Goal: Task Accomplishment & Management: Manage account settings

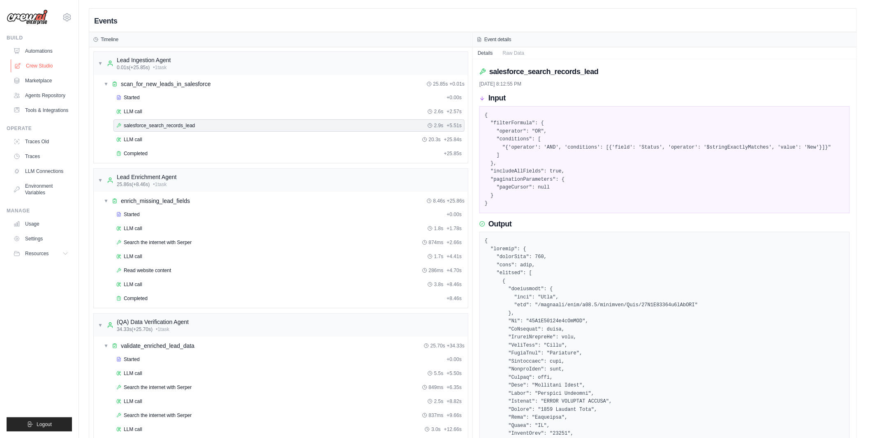
click at [30, 60] on link "Crew Studio" at bounding box center [42, 65] width 62 height 13
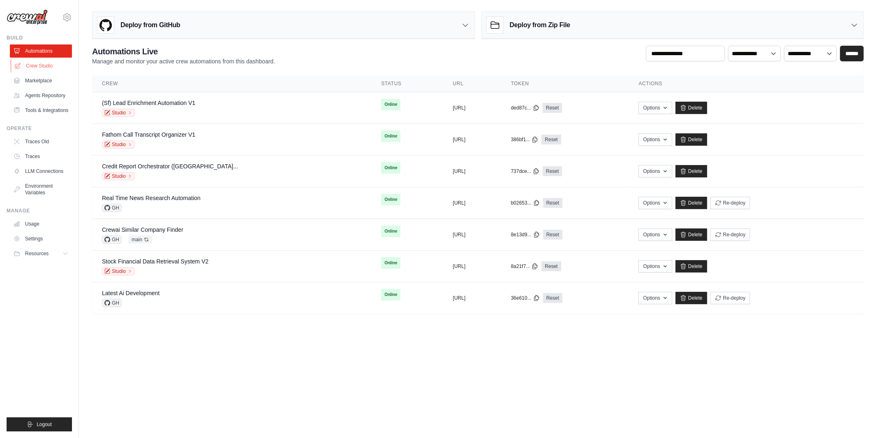
click at [46, 63] on link "Crew Studio" at bounding box center [42, 65] width 62 height 13
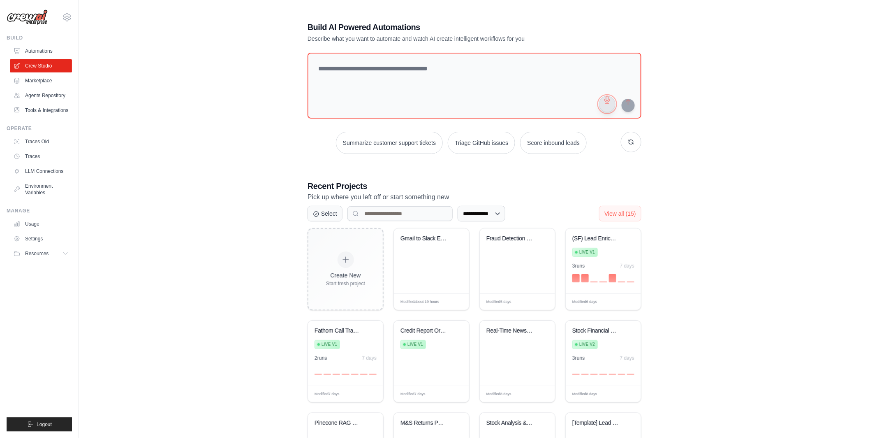
click at [604, 104] on button "button" at bounding box center [607, 104] width 16 height 16
click at [610, 104] on button "button" at bounding box center [607, 104] width 16 height 16
click at [604, 100] on button "button" at bounding box center [607, 104] width 16 height 16
click at [607, 102] on button "button" at bounding box center [607, 104] width 16 height 16
click at [607, 110] on button "button" at bounding box center [607, 104] width 16 height 16
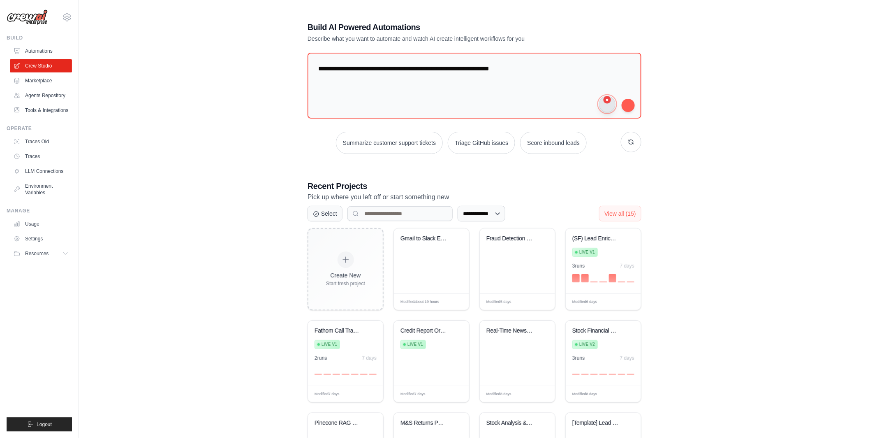
click at [607, 110] on button "button" at bounding box center [607, 104] width 16 height 16
click at [609, 107] on button "button" at bounding box center [607, 104] width 16 height 16
click at [555, 73] on textarea "**********" at bounding box center [474, 85] width 337 height 67
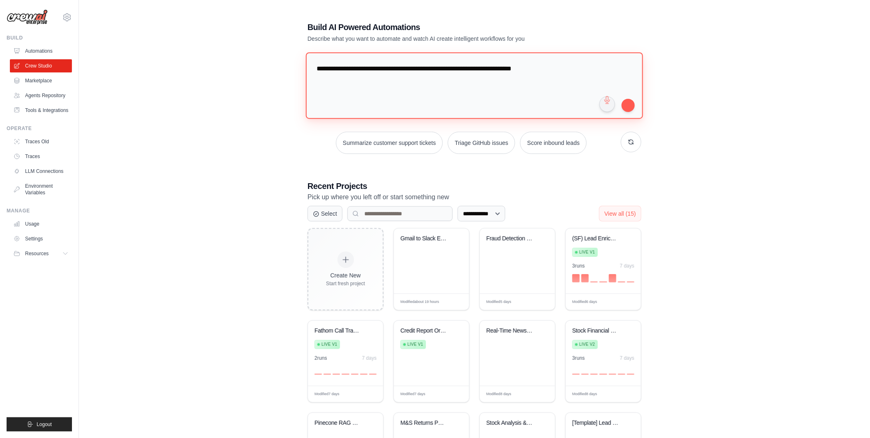
click at [555, 73] on textarea "**********" at bounding box center [474, 85] width 337 height 67
type textarea "**********"
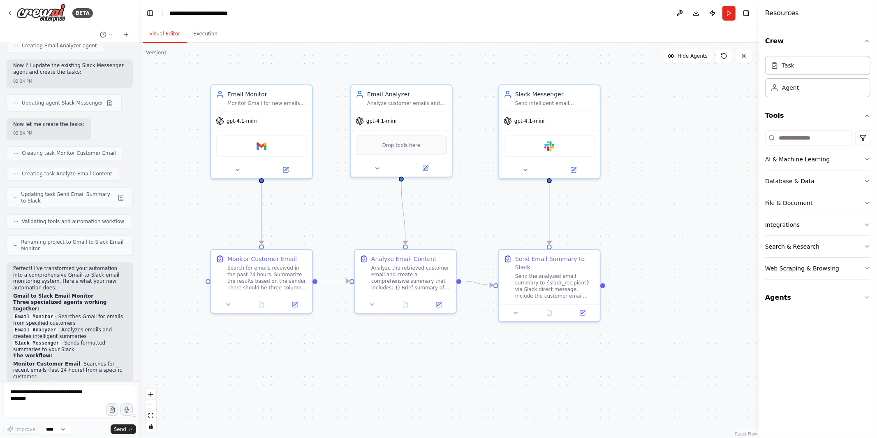
click at [141, 123] on div ".deletable-edge-delete-btn { width: 20px; height: 20px; border: 0px solid #ffff…" at bounding box center [448, 240] width 619 height 395
click at [12, 9] on div "BETA" at bounding box center [50, 13] width 86 height 19
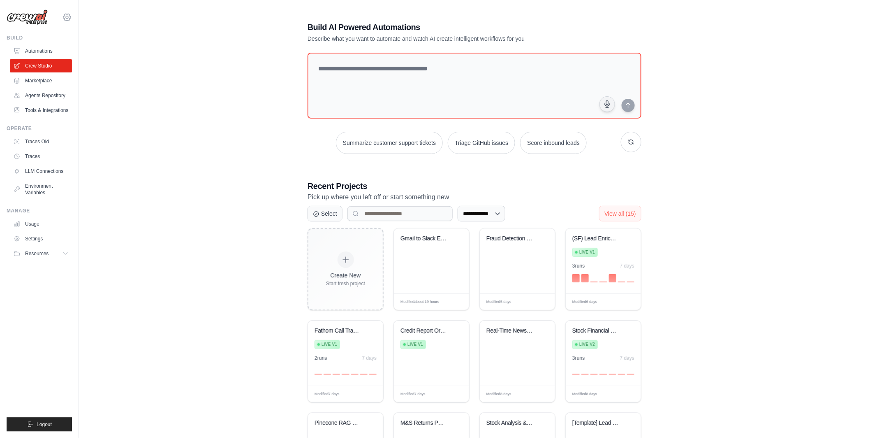
click at [67, 14] on icon at bounding box center [66, 17] width 7 height 7
click at [89, 55] on span "MP@Crew" at bounding box center [102, 51] width 65 height 8
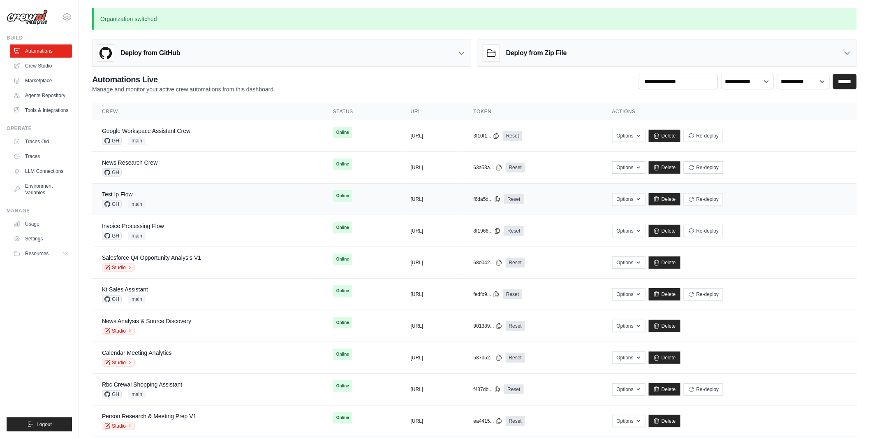
click at [141, 197] on div "Test Ip Flow" at bounding box center [124, 194] width 44 height 8
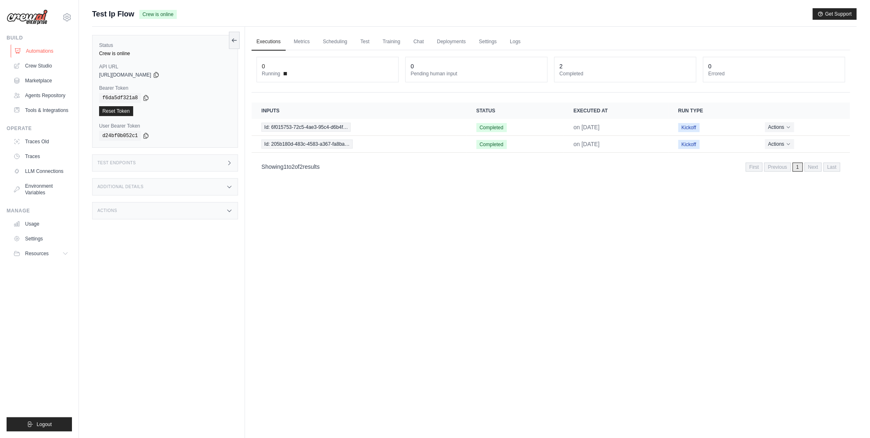
click at [37, 51] on link "Automations" at bounding box center [42, 50] width 62 height 13
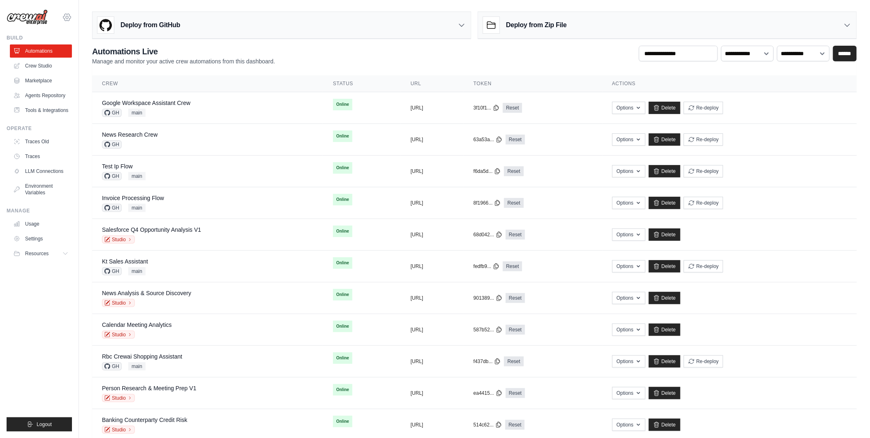
click at [67, 19] on icon at bounding box center [67, 17] width 10 height 10
click at [94, 86] on span "TH@Crew" at bounding box center [102, 84] width 65 height 8
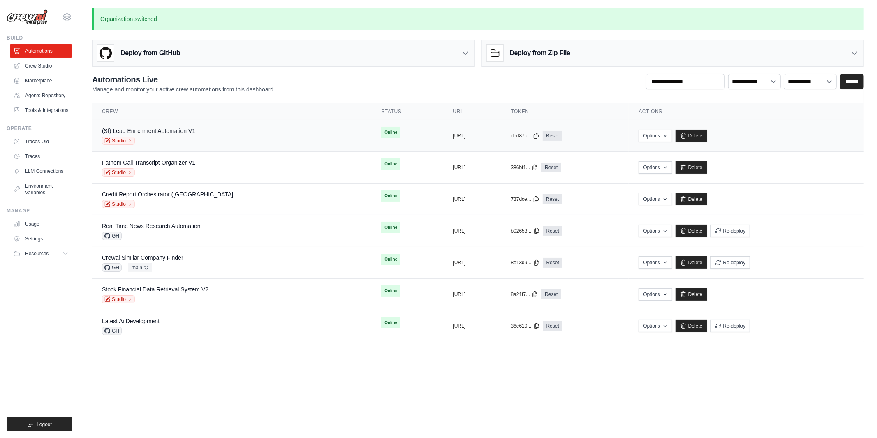
click at [251, 129] on div "(Sf) Lead Enrichment Automation V1 Studio" at bounding box center [232, 136] width 260 height 18
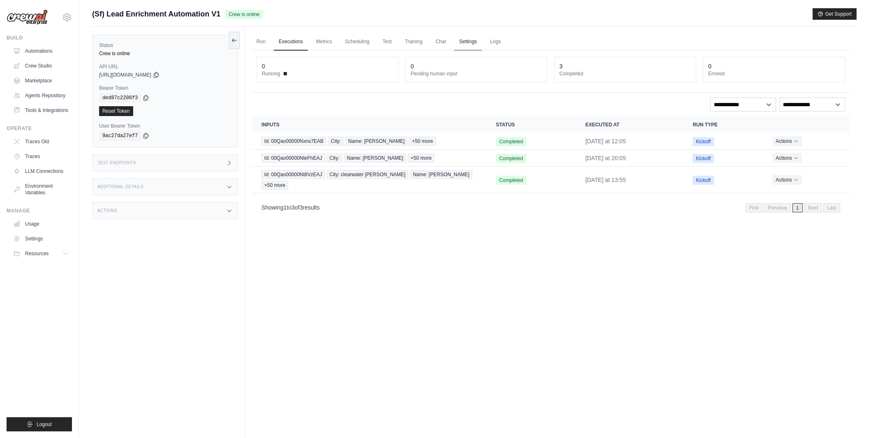
click at [469, 41] on link "Settings" at bounding box center [469, 41] width 28 height 17
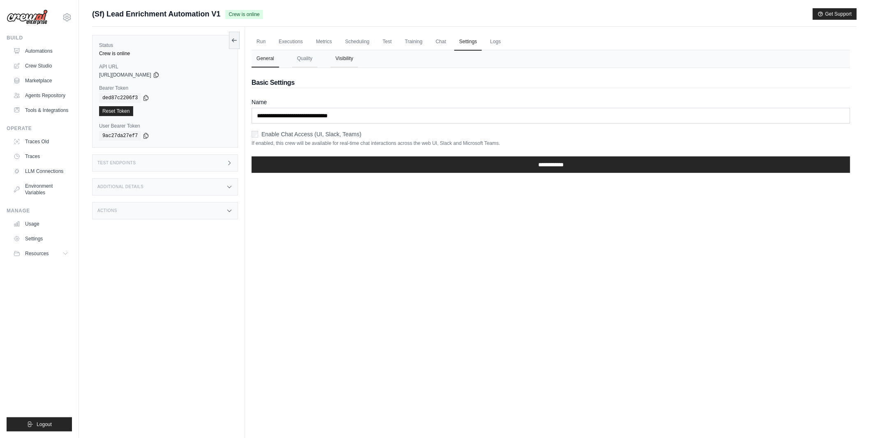
click at [350, 58] on button "Visibility" at bounding box center [345, 58] width 28 height 17
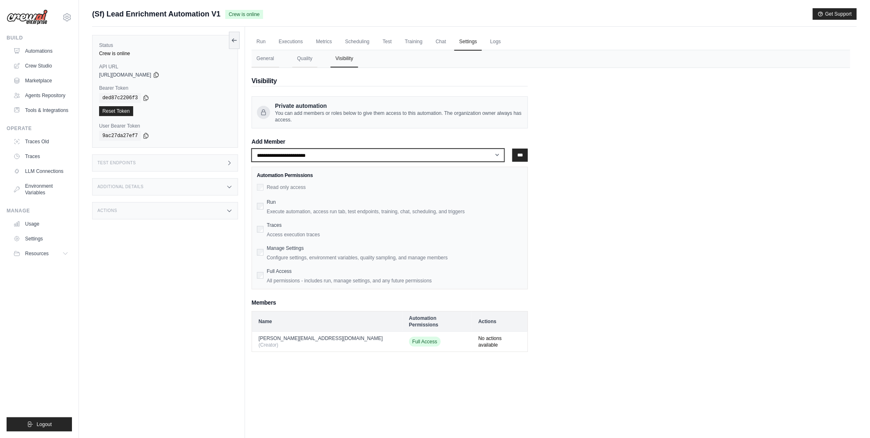
click at [316, 157] on select "**********" at bounding box center [378, 154] width 253 height 13
click at [210, 273] on div "Status Crew is online API URL copied [URL][DOMAIN_NAME] Bearer Token copied ded…" at bounding box center [168, 246] width 153 height 438
click at [189, 262] on div "Status Crew is online API URL copied [URL][DOMAIN_NAME] Bearer Token copied ded…" at bounding box center [168, 246] width 153 height 438
